Goal: Task Accomplishment & Management: Use online tool/utility

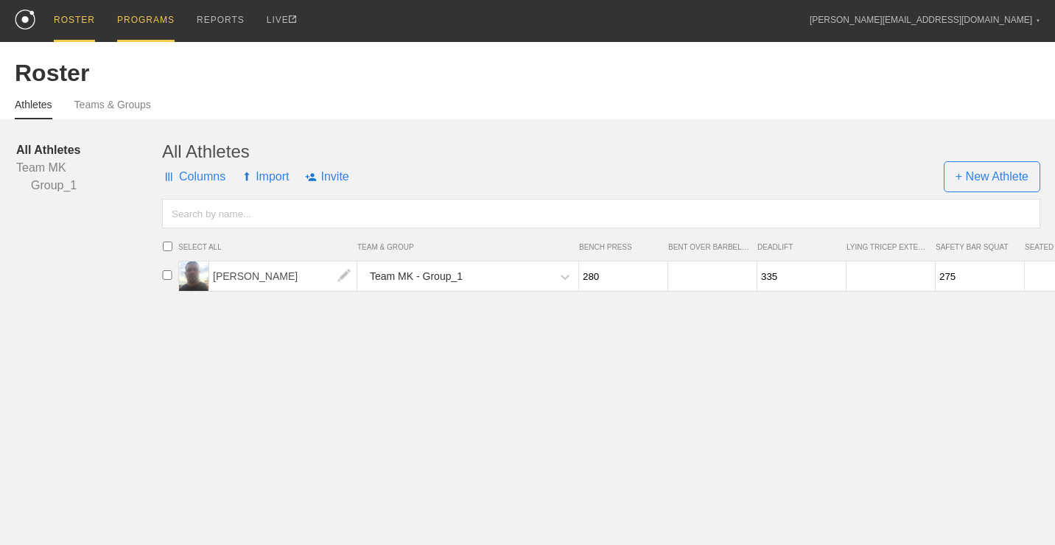
click at [127, 21] on div "PROGRAMS" at bounding box center [145, 21] width 57 height 42
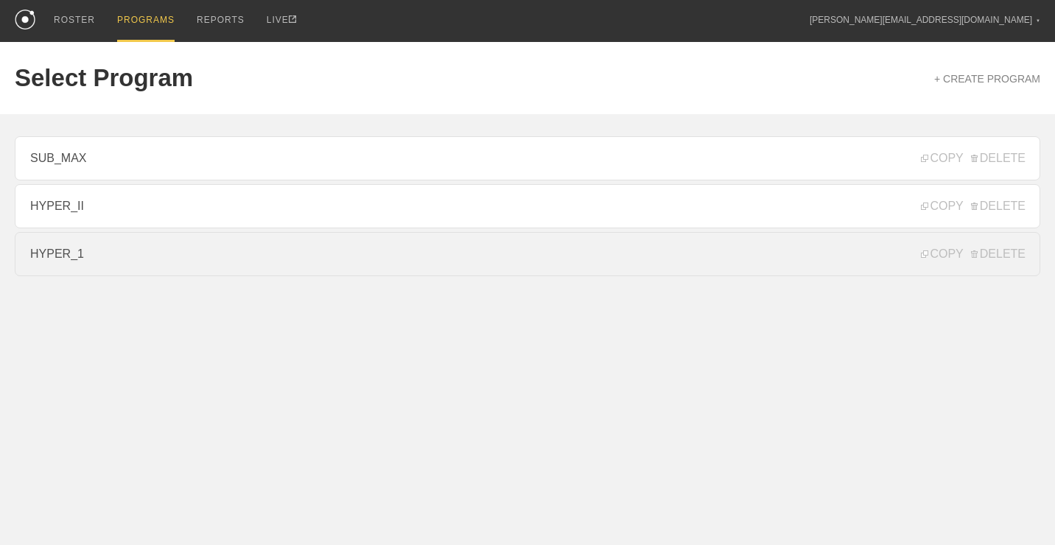
click at [87, 262] on link "HYPER_1" at bounding box center [528, 254] width 1026 height 44
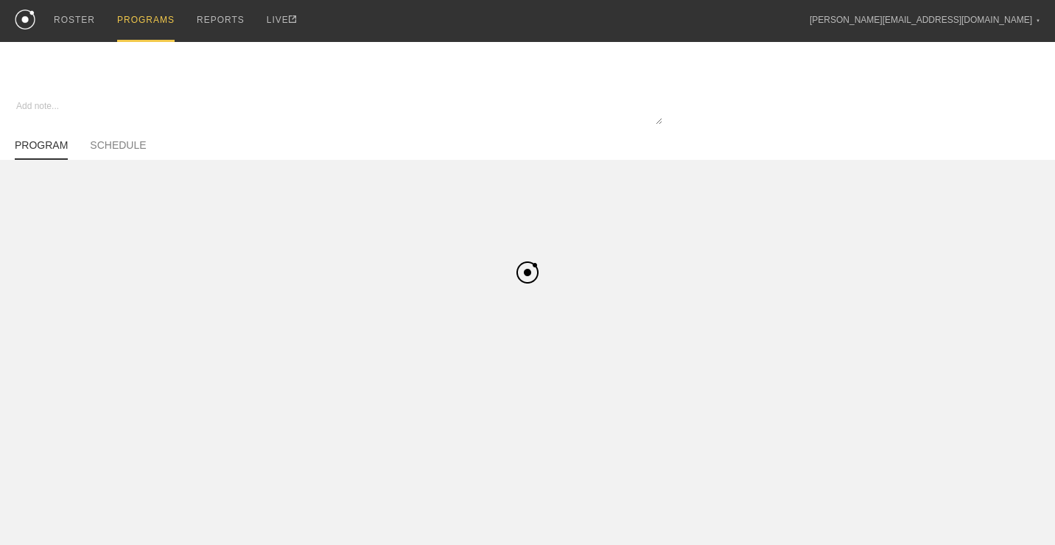
type textarea "x"
type input "HYPER_1"
type textarea "Hypertrophy I - 4 Week Progression (3-0-0, 4-0-0)"
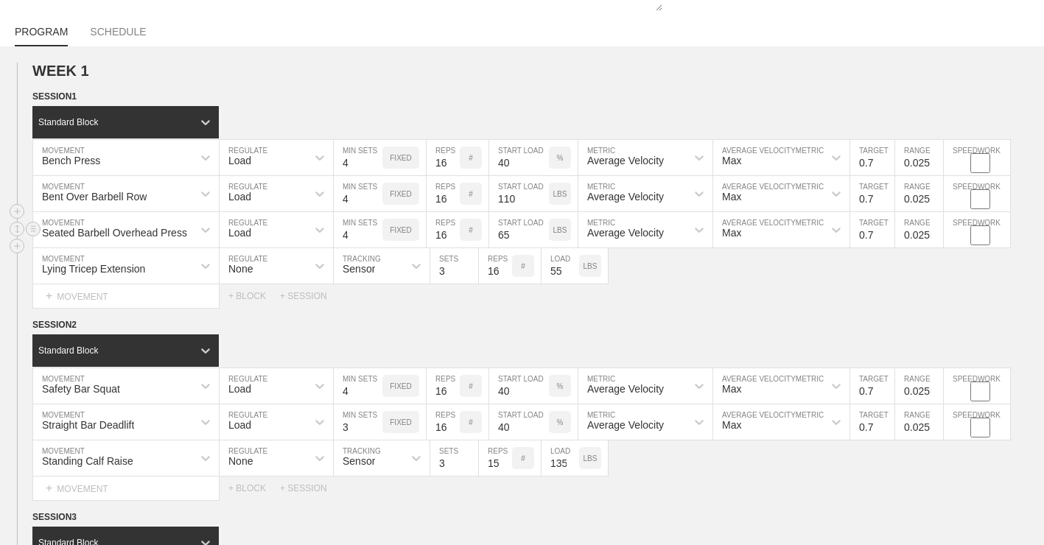
scroll to position [114, 0]
